Goal: Task Accomplishment & Management: Complete application form

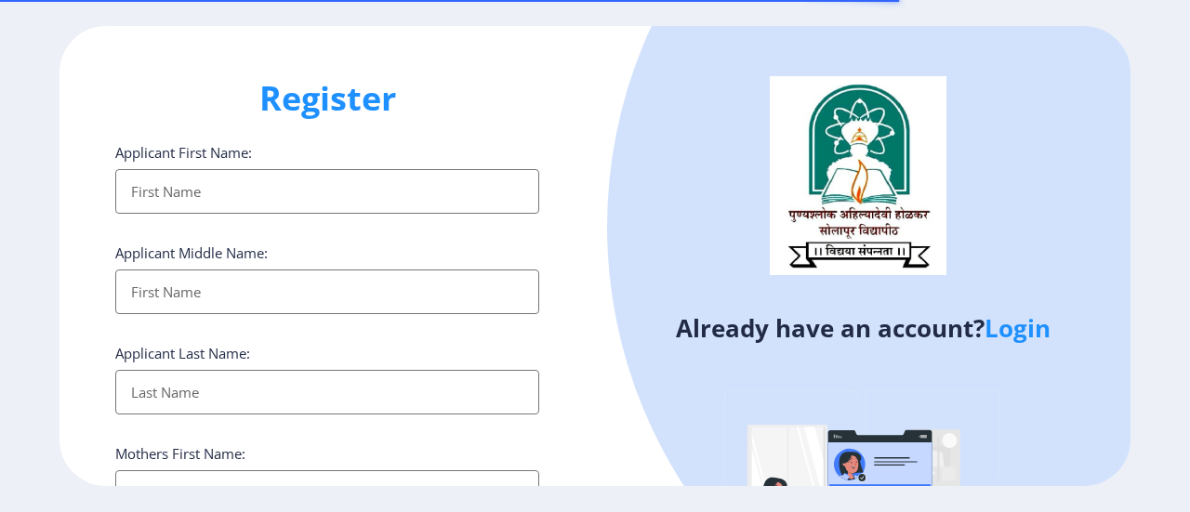
select select
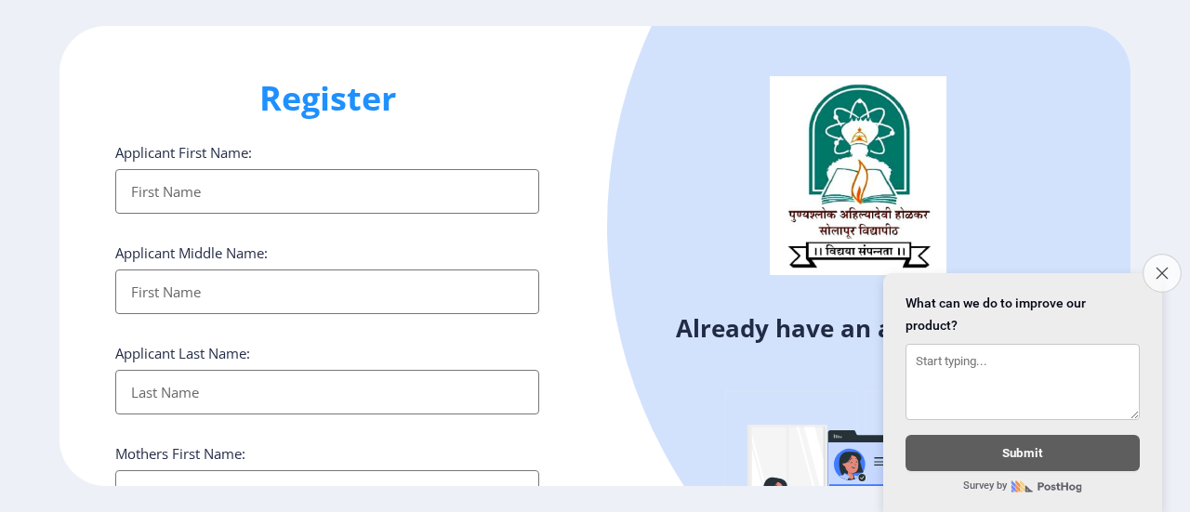
click at [1165, 267] on icon "Close survey" at bounding box center [1162, 273] width 12 height 12
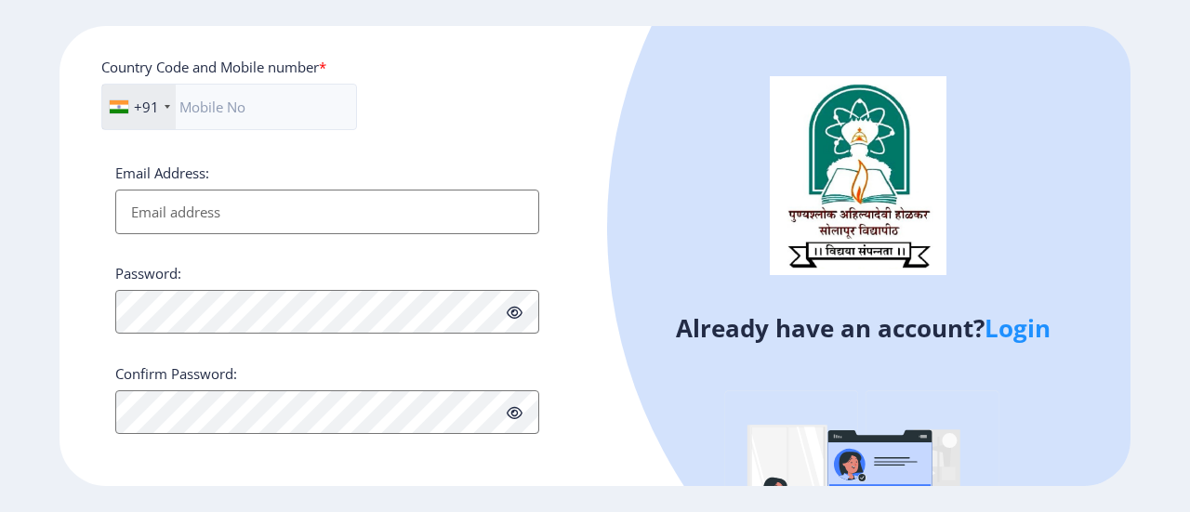
scroll to position [828, 0]
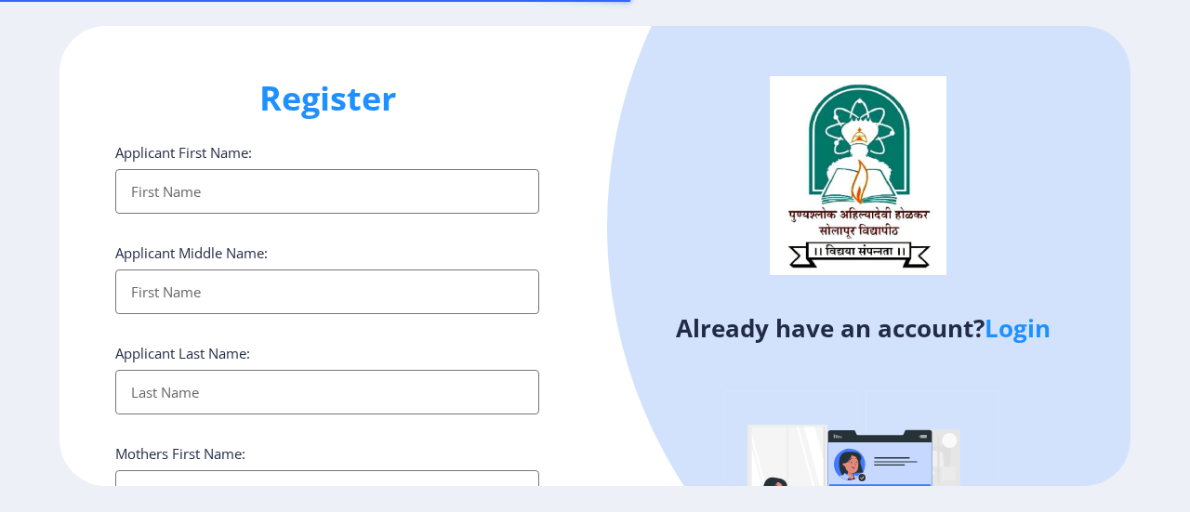
select select
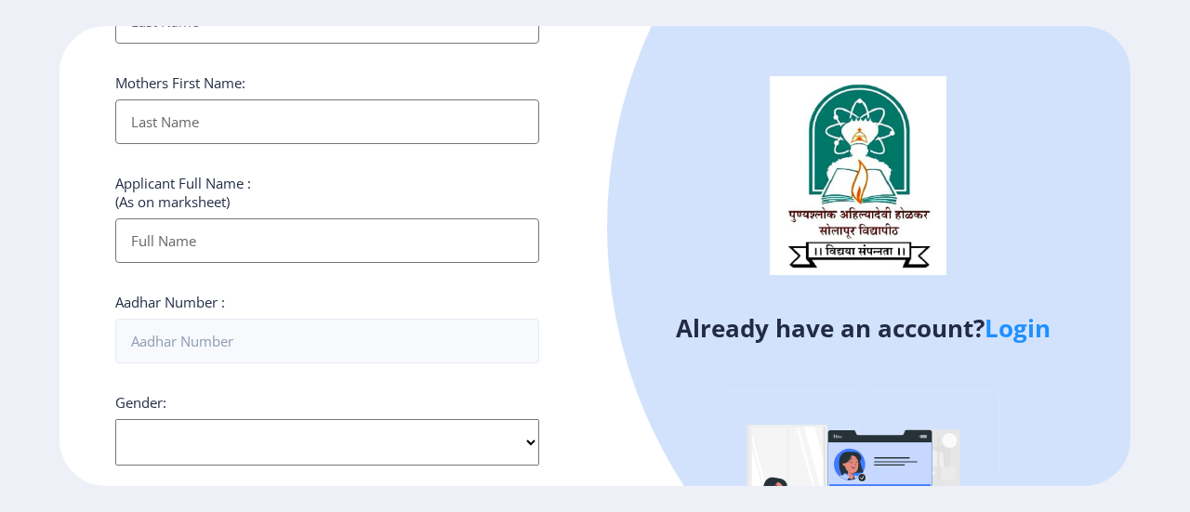
scroll to position [372, 0]
click at [1017, 329] on link "Login" at bounding box center [1018, 327] width 66 height 33
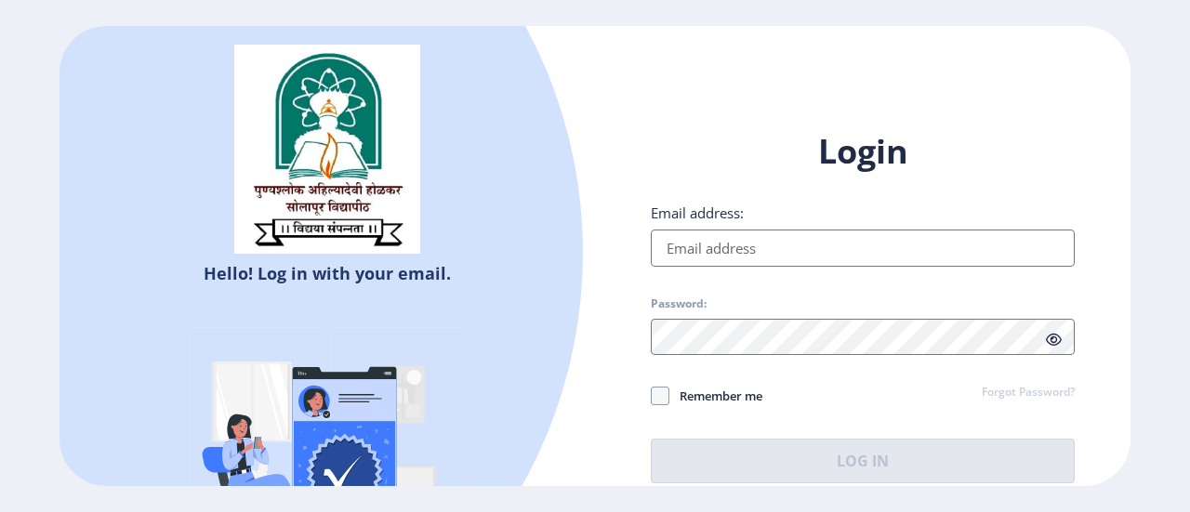
click at [765, 245] on input "Email address:" at bounding box center [863, 248] width 424 height 37
type input "[EMAIL_ADDRESS][DOMAIN_NAME]"
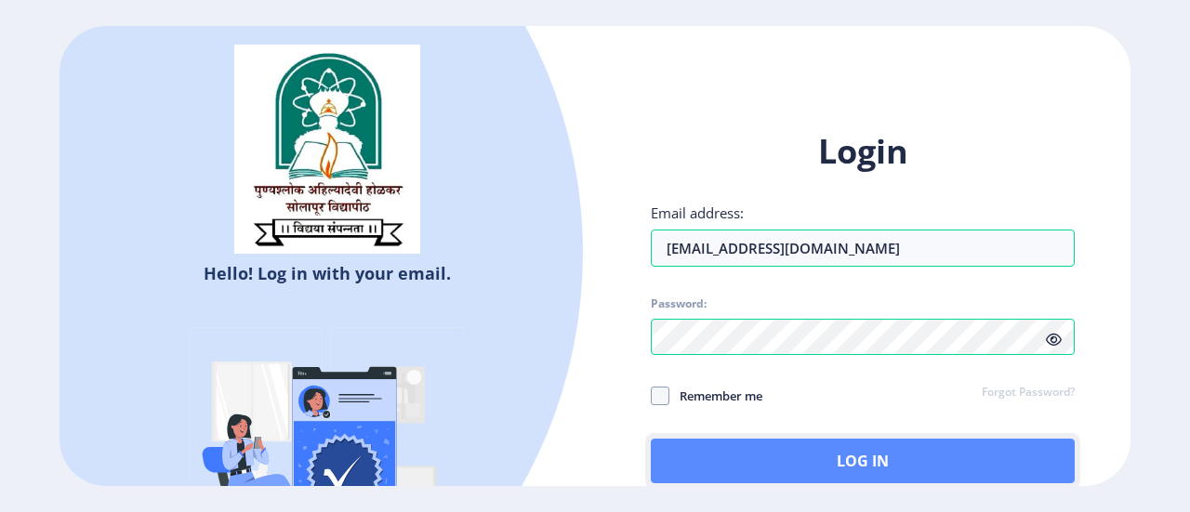
click at [711, 449] on button "Log In" at bounding box center [863, 461] width 424 height 45
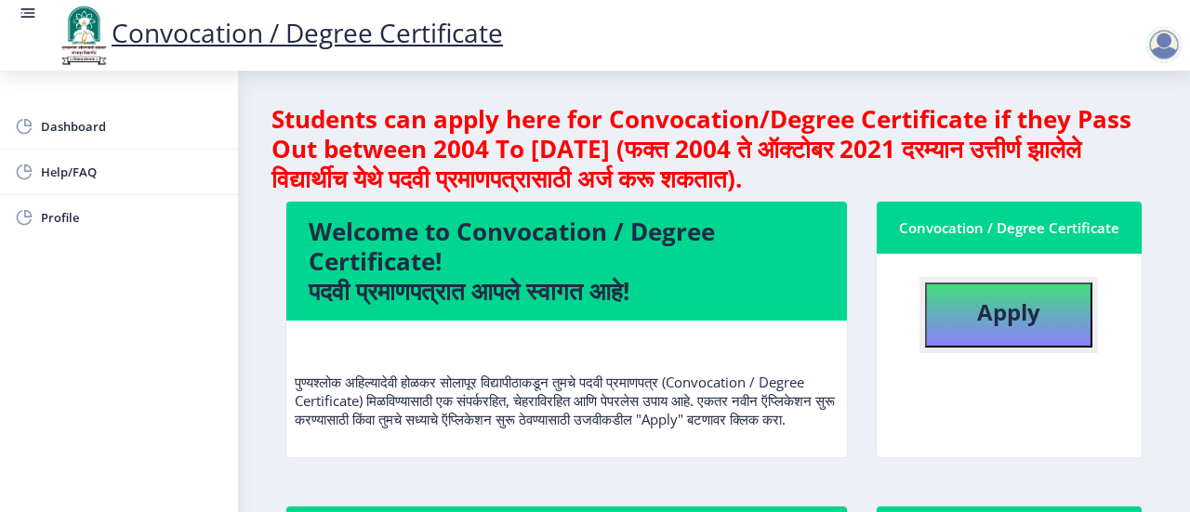
click at [990, 319] on b "Apply" at bounding box center [1008, 312] width 63 height 31
select select
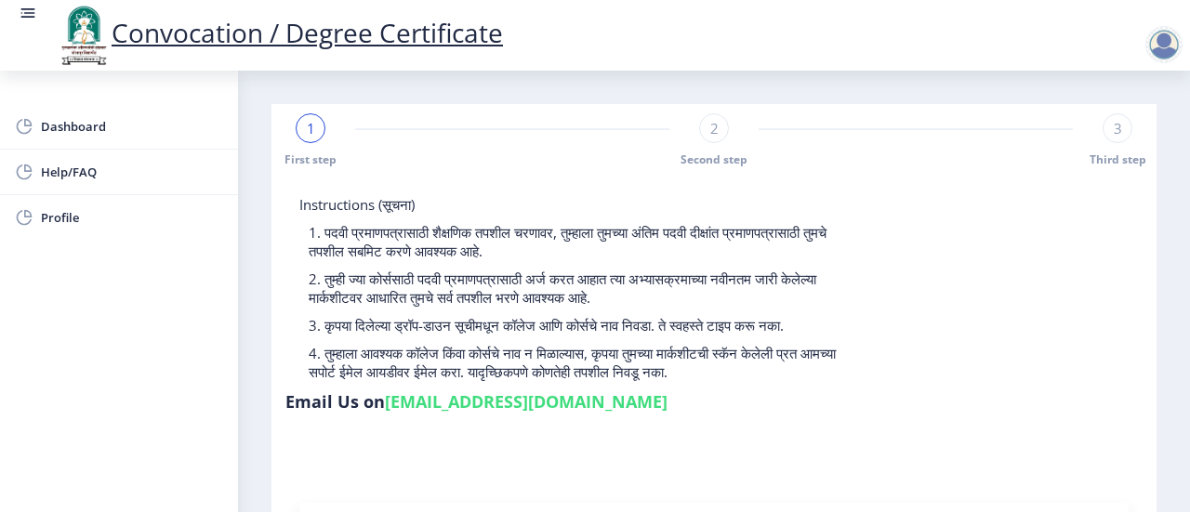
click at [1114, 134] on span "3" at bounding box center [1118, 128] width 8 height 19
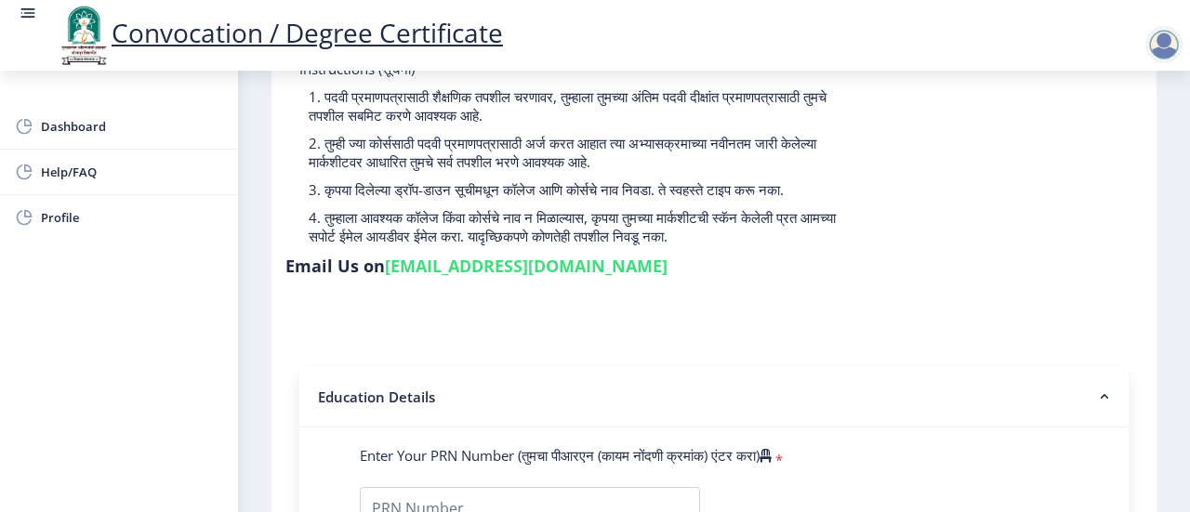
scroll to position [372, 0]
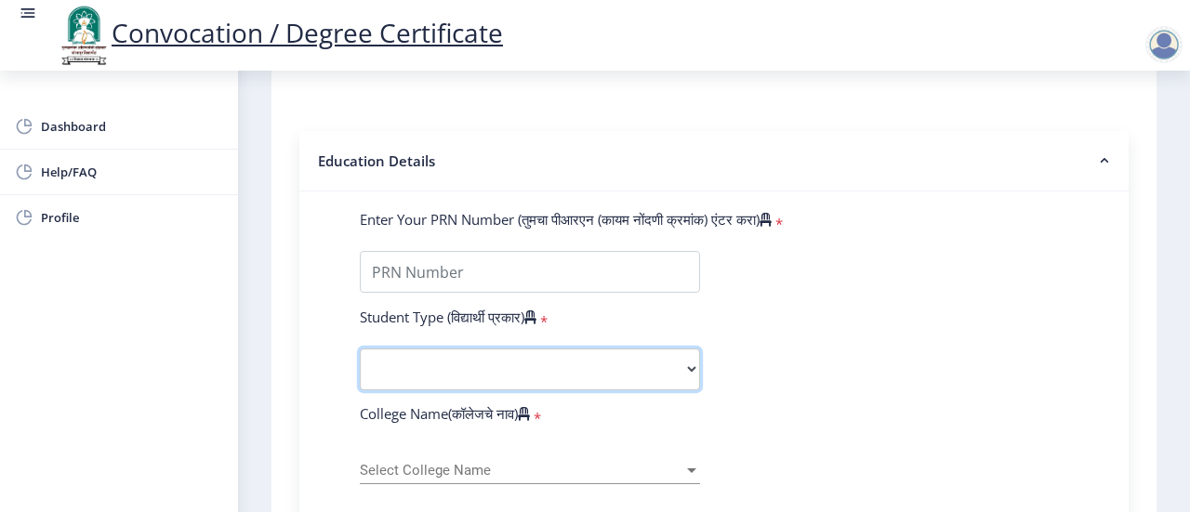
click at [483, 370] on select "Select Student Type Regular External" at bounding box center [530, 370] width 340 height 42
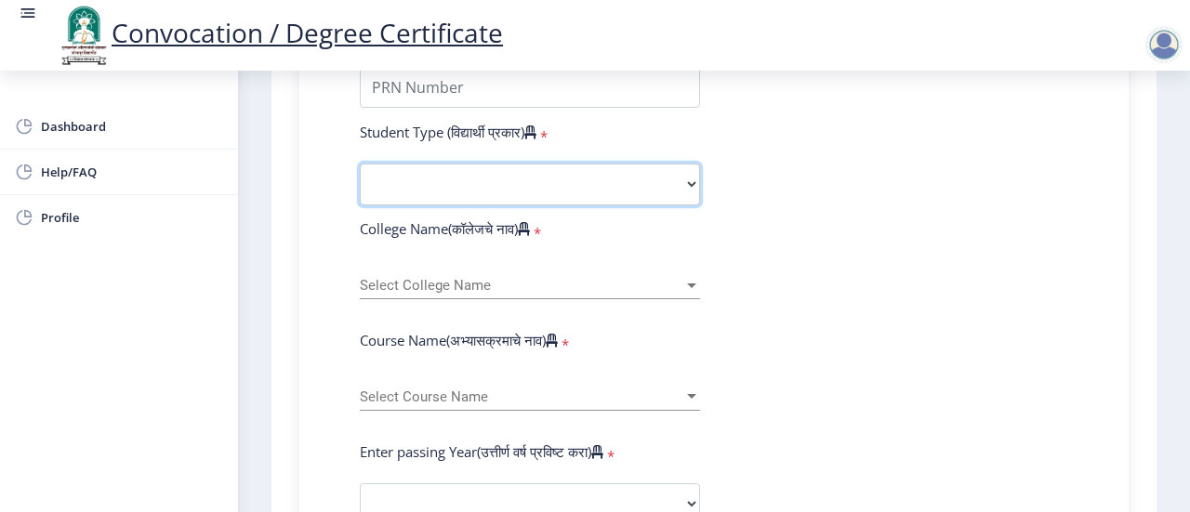
scroll to position [558, 0]
click at [625, 284] on span "Select College Name" at bounding box center [522, 285] width 324 height 16
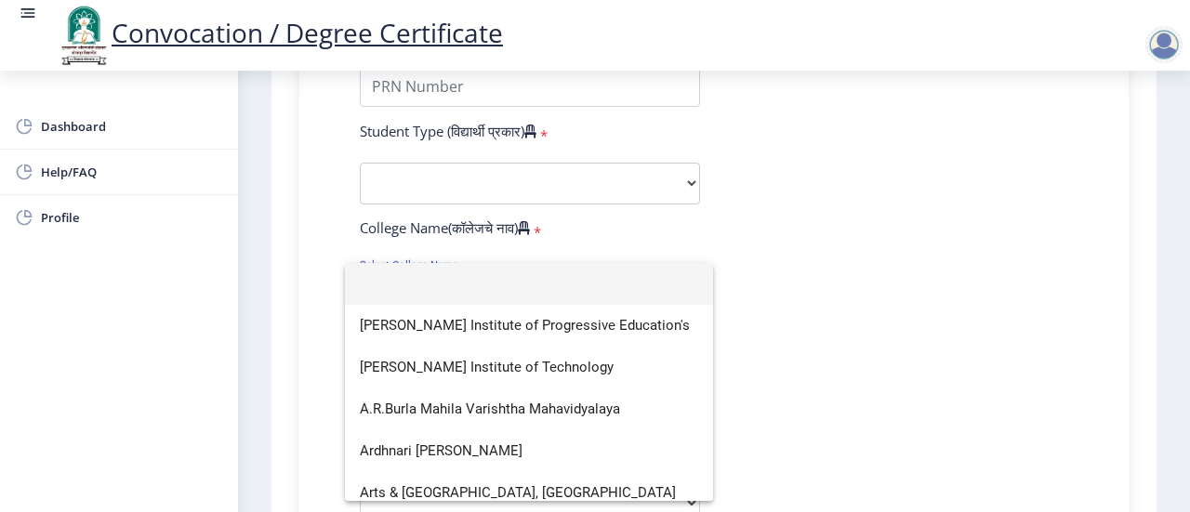
click at [1028, 351] on div at bounding box center [595, 256] width 1190 height 512
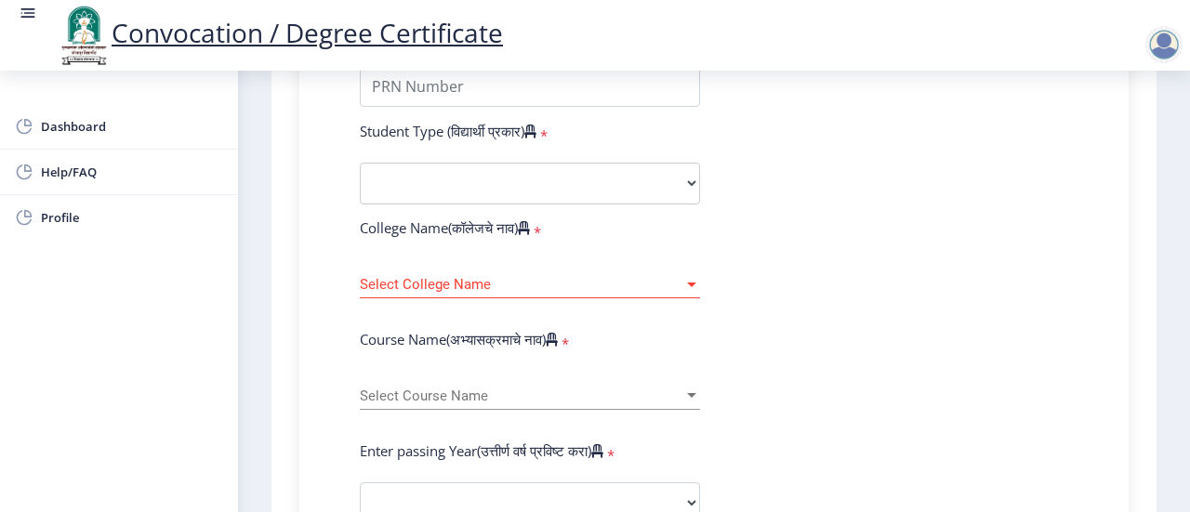
click at [636, 382] on div "Select Course Name Select Course Name" at bounding box center [530, 390] width 340 height 39
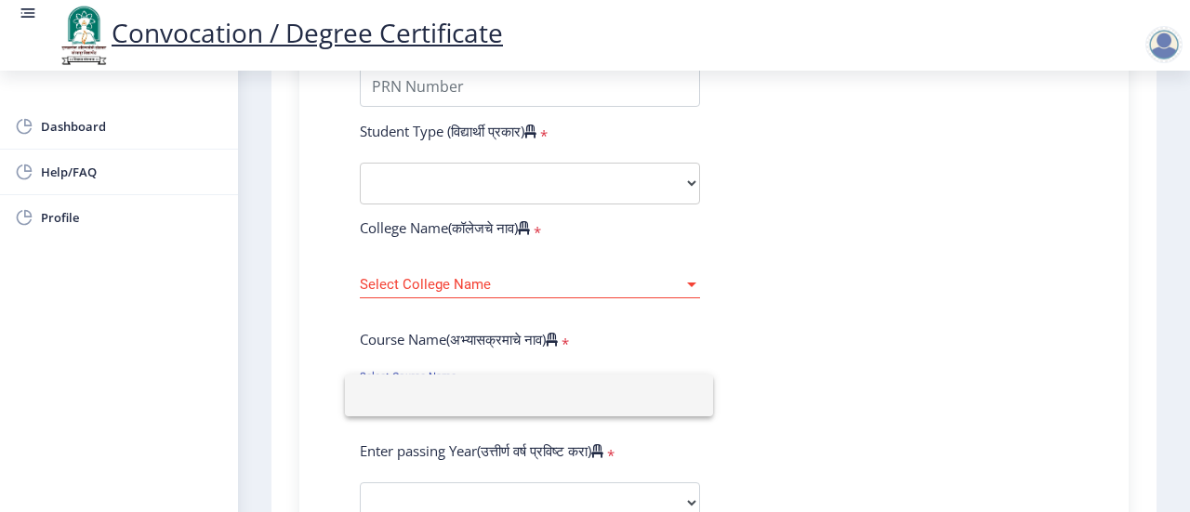
click at [1062, 301] on div at bounding box center [595, 256] width 1190 height 512
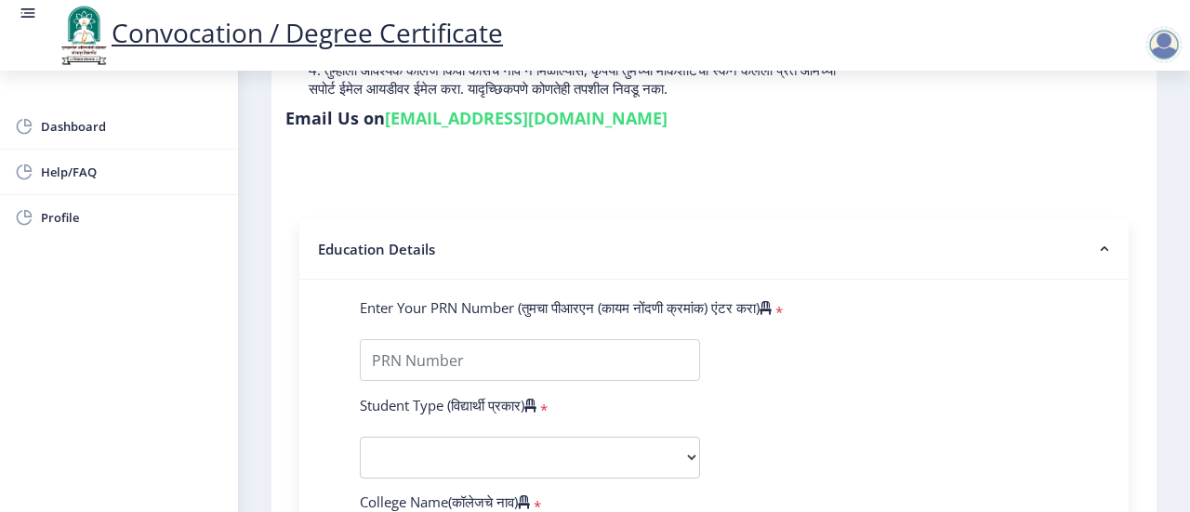
scroll to position [279, 0]
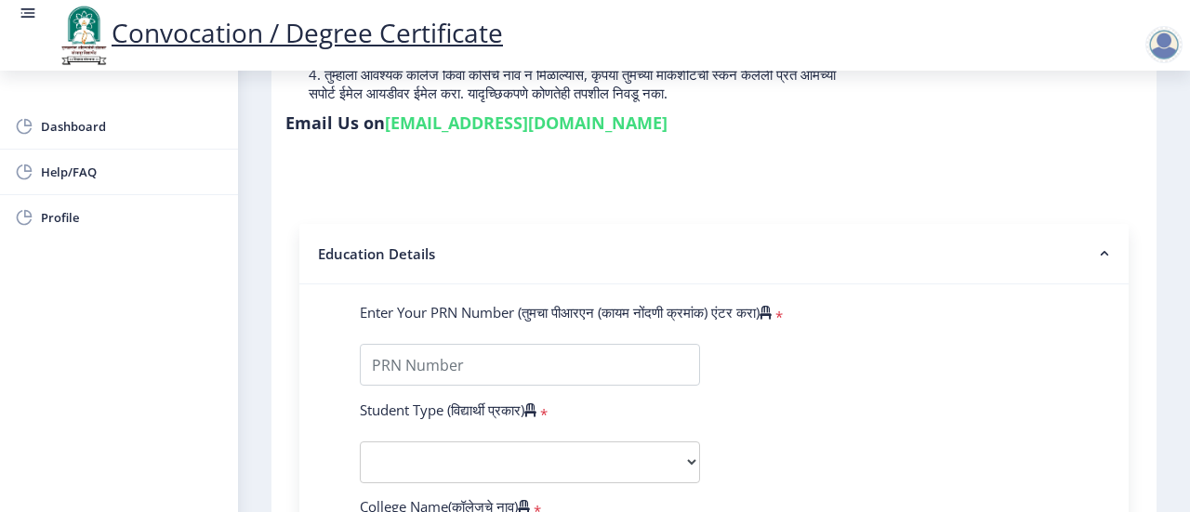
click at [1166, 34] on div at bounding box center [1163, 44] width 37 height 37
click at [1106, 139] on span "Log out" at bounding box center [1115, 145] width 119 height 22
